Goal: Navigation & Orientation: Find specific page/section

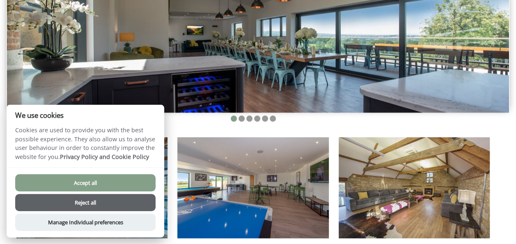
scroll to position [205, 0]
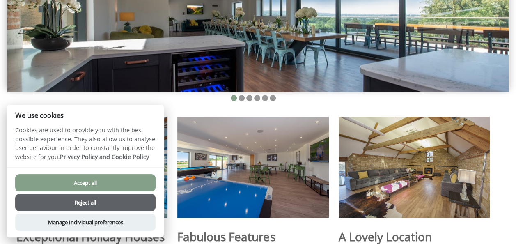
click at [98, 203] on button "Reject all" at bounding box center [85, 202] width 140 height 17
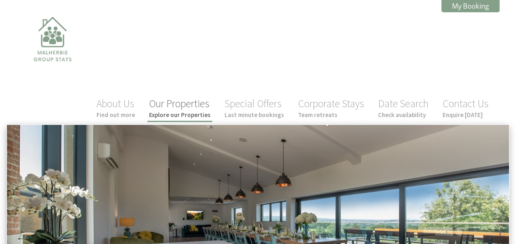
click at [186, 111] on small "Explore our Properties" at bounding box center [180, 115] width 62 height 8
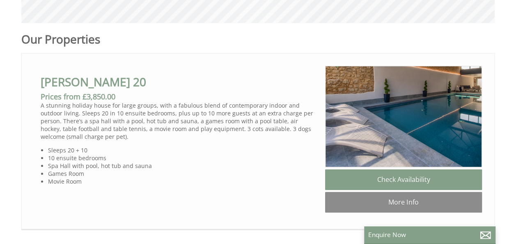
scroll to position [403, 0]
